Goal: Task Accomplishment & Management: Manage account settings

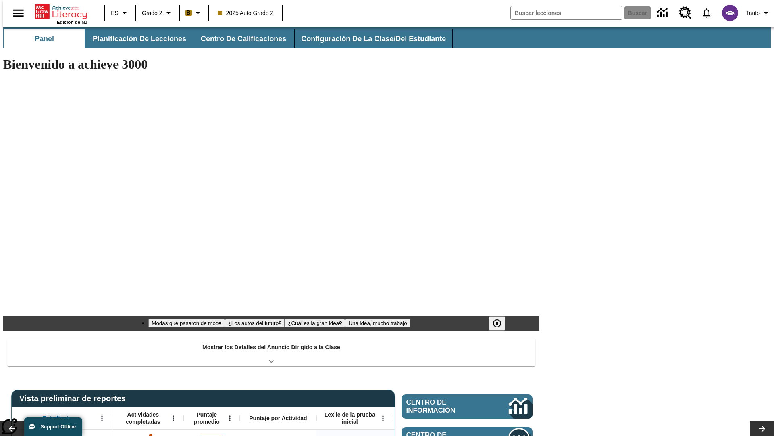
click at [365, 39] on span "Configuración de la clase/del estudiante" at bounding box center [373, 38] width 145 height 9
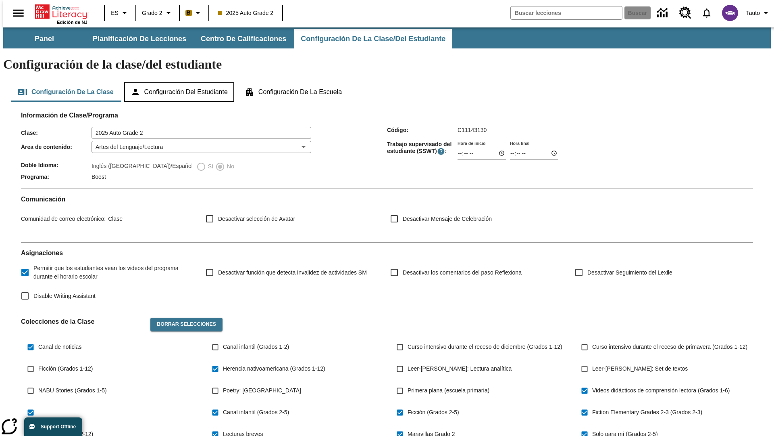
click at [180, 82] on button "Configuración del estudiante" at bounding box center [179, 91] width 110 height 19
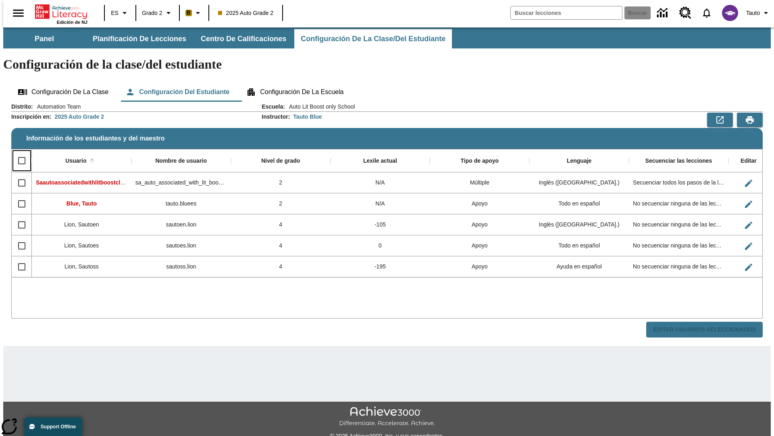
click at [18, 152] on input "Select all rows" at bounding box center [21, 160] width 17 height 17
checkbox input "true"
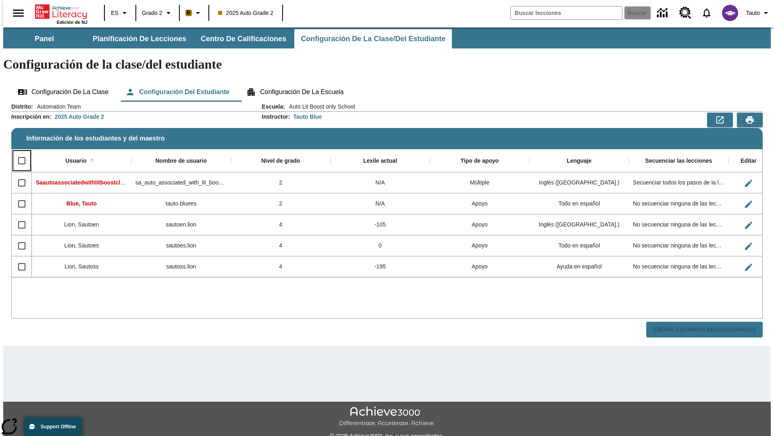
checkbox input "true"
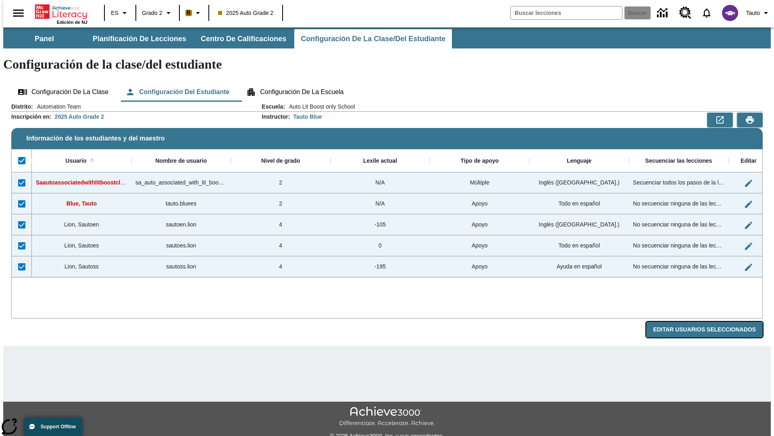
click at [711, 321] on button "Editar Usuarios Seleccionados" at bounding box center [705, 329] width 117 height 16
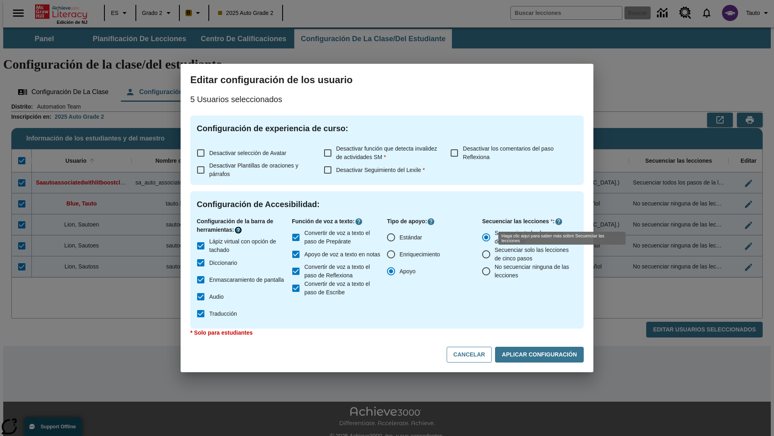
click at [240, 230] on icon "Haga clic aquí para saber más sobre" at bounding box center [238, 230] width 8 height 8
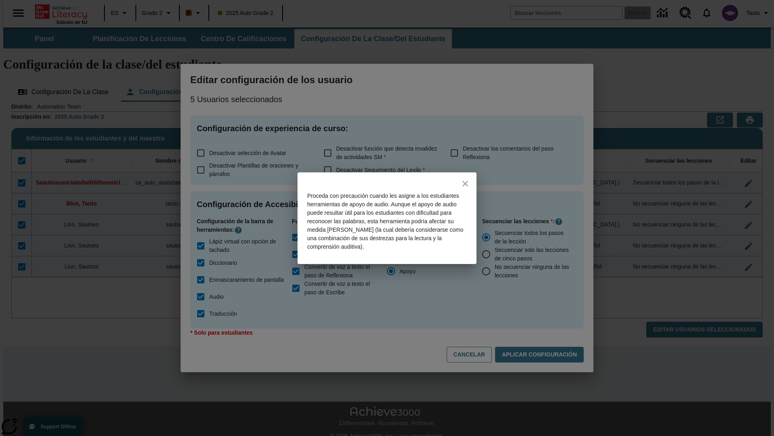
click at [465, 183] on icon "close" at bounding box center [466, 184] width 6 height 6
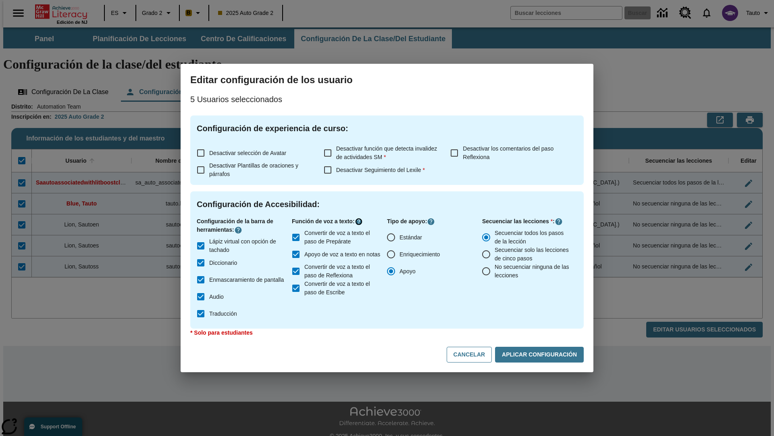
click at [361, 221] on icon "Haga clic aquí para saber más sobre" at bounding box center [359, 221] width 8 height 8
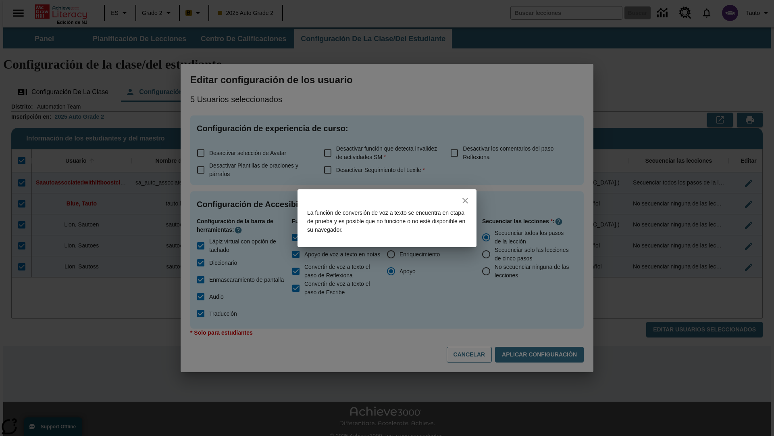
click at [465, 200] on icon "close" at bounding box center [466, 201] width 6 height 6
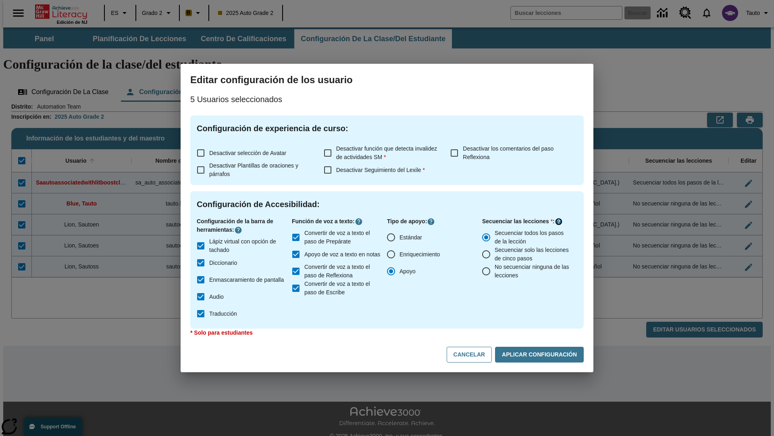
click at [559, 221] on icon "Haga clic aquí para saber más sobre" at bounding box center [559, 221] width 8 height 8
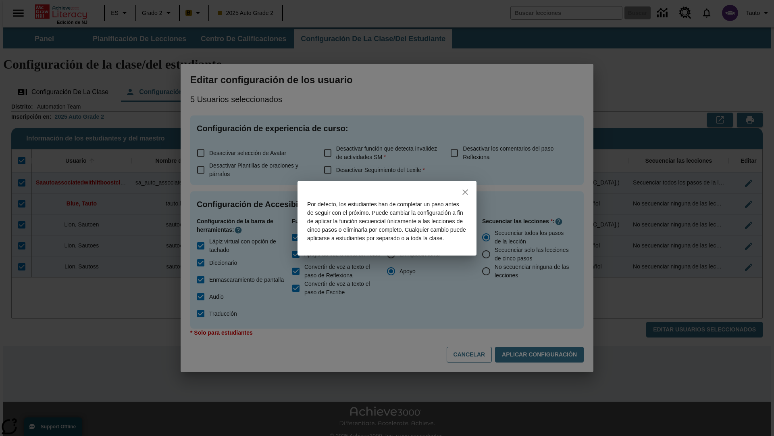
click at [465, 189] on icon "close" at bounding box center [466, 192] width 6 height 6
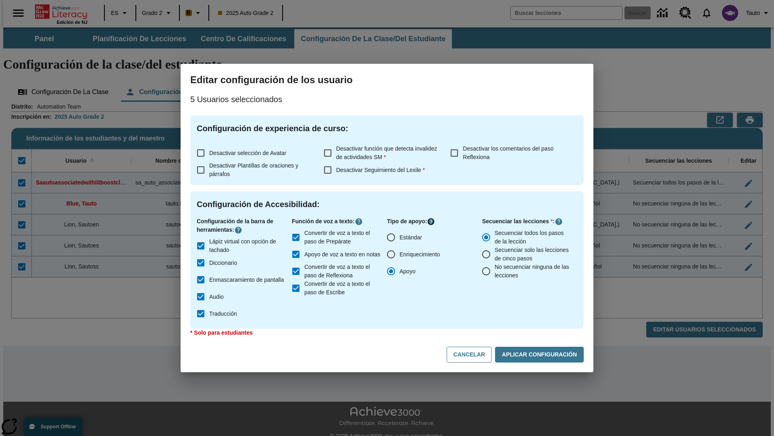
click at [432, 221] on icon "Haga clic aquí para saber más sobre" at bounding box center [431, 221] width 8 height 8
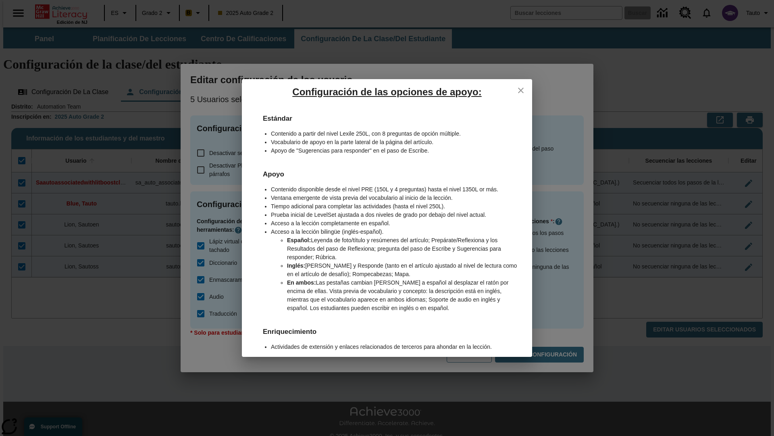
click at [521, 90] on icon "close" at bounding box center [521, 91] width 6 height 6
